Goal: Task Accomplishment & Management: Use online tool/utility

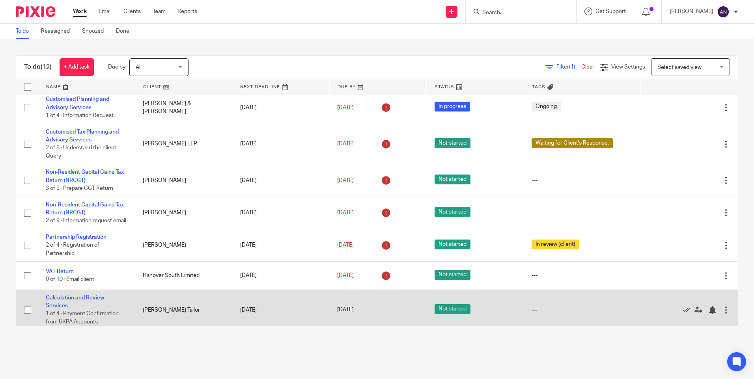
scroll to position [186, 0]
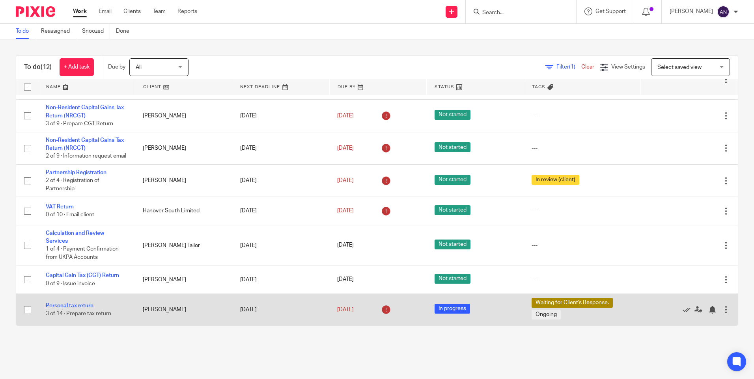
click at [89, 304] on link "Personal tax return" at bounding box center [70, 306] width 48 height 6
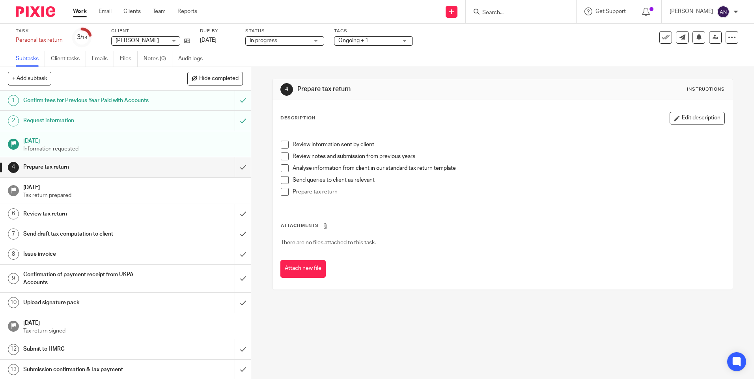
click at [449, 73] on div "4 Prepare tax return Instructions Description Edit description Review informati…" at bounding box center [502, 184] width 460 height 235
click at [490, 80] on div "4 Prepare tax return Instructions" at bounding box center [502, 89] width 460 height 21
click at [495, 76] on div "4 Prepare tax return Instructions Description Edit description Review informati…" at bounding box center [502, 184] width 460 height 235
